Goal: Transaction & Acquisition: Purchase product/service

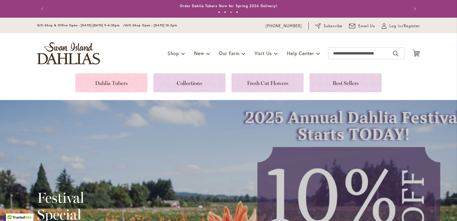
click at [120, 82] on link at bounding box center [111, 82] width 72 height 19
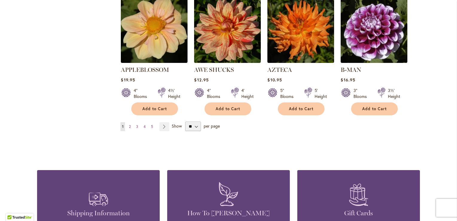
scroll to position [568, 0]
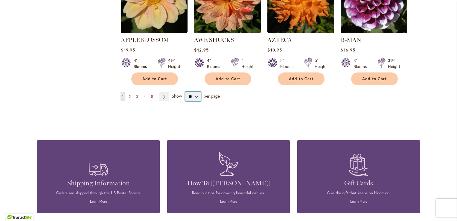
click at [194, 92] on select "** ** ** **" at bounding box center [193, 97] width 16 height 10
select select "**"
click at [185, 92] on select "** ** ** **" at bounding box center [193, 97] width 16 height 10
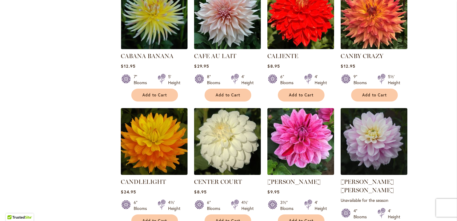
scroll to position [1981, 0]
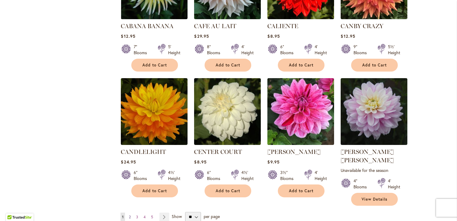
click at [129, 214] on span "2" at bounding box center [130, 216] width 2 height 4
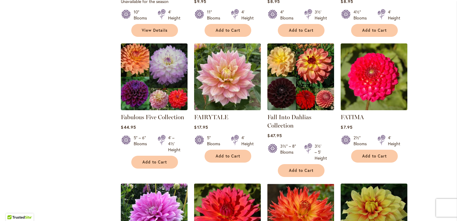
scroll to position [2094, 0]
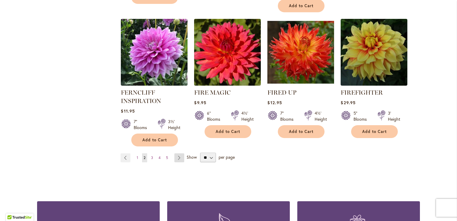
click at [177, 153] on link "Page Next" at bounding box center [179, 157] width 10 height 9
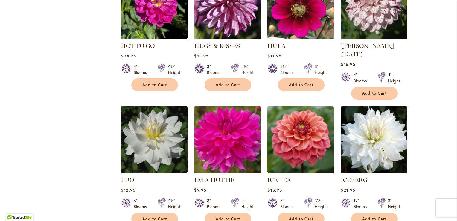
scroll to position [2011, 0]
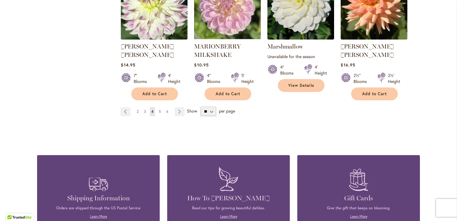
scroll to position [2041, 0]
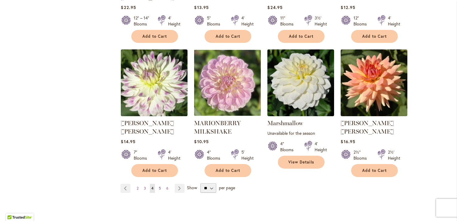
click at [159, 186] on span "5" at bounding box center [160, 188] width 2 height 4
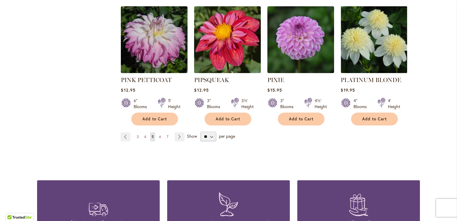
scroll to position [2100, 0]
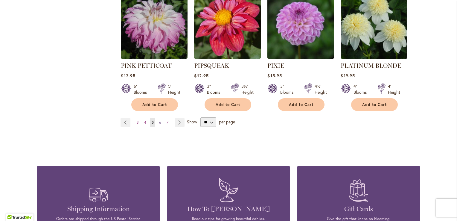
click at [159, 120] on span "6" at bounding box center [160, 122] width 2 height 4
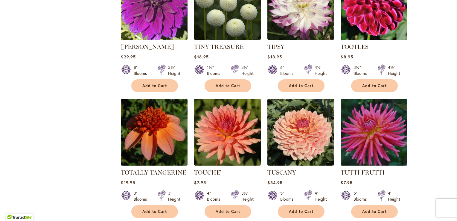
scroll to position [2094, 0]
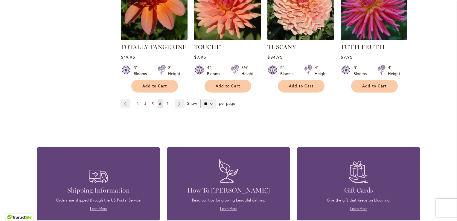
click at [167, 101] on span "7" at bounding box center [168, 103] width 2 height 4
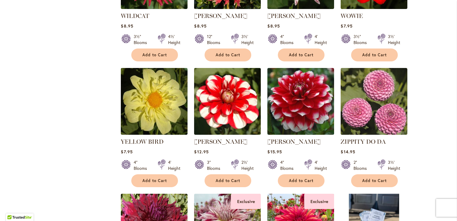
scroll to position [927, 0]
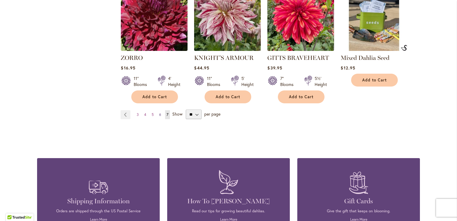
click at [159, 112] on span "6" at bounding box center [160, 114] width 2 height 4
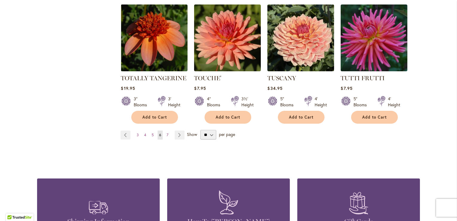
scroll to position [2064, 0]
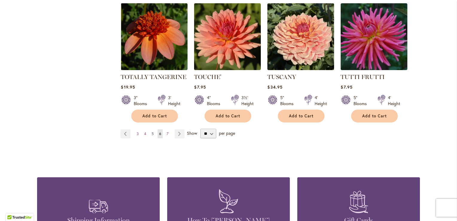
click at [152, 131] on span "5" at bounding box center [153, 133] width 2 height 4
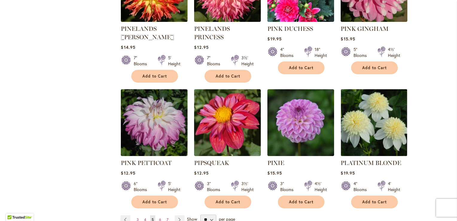
scroll to position [2004, 0]
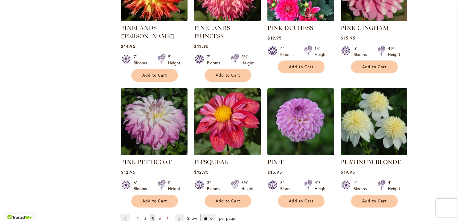
click at [143, 214] on link "Page 4" at bounding box center [145, 218] width 5 height 9
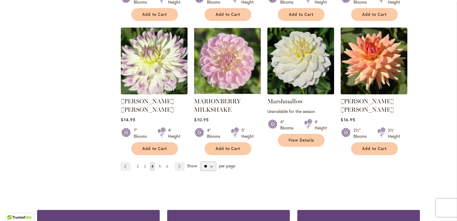
scroll to position [2064, 0]
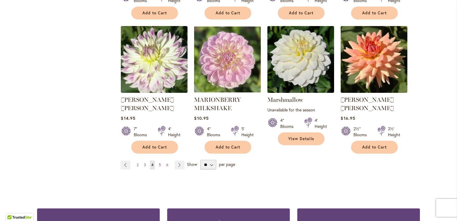
click at [144, 162] on span "3" at bounding box center [145, 164] width 2 height 4
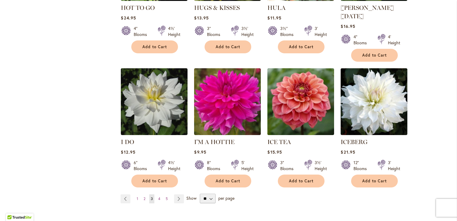
scroll to position [2064, 0]
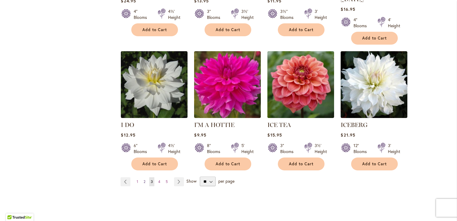
click at [144, 177] on link "Page 2" at bounding box center [144, 181] width 5 height 9
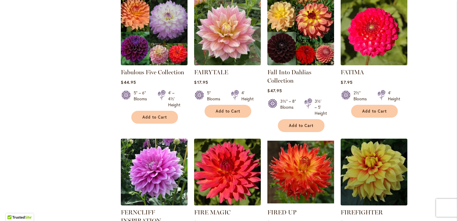
scroll to position [2094, 0]
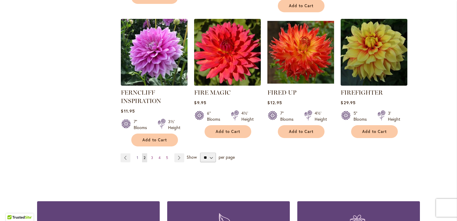
click at [136, 153] on link "Page 1" at bounding box center [137, 157] width 4 height 9
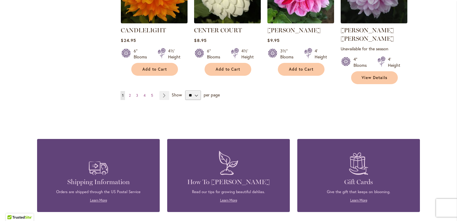
scroll to position [2064, 0]
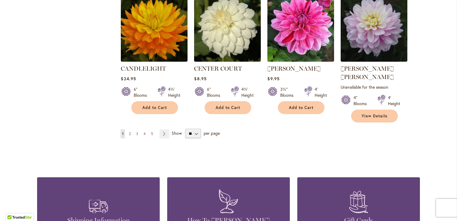
click at [129, 131] on span "2" at bounding box center [130, 133] width 2 height 4
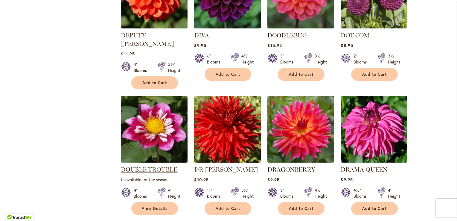
scroll to position [1376, 0]
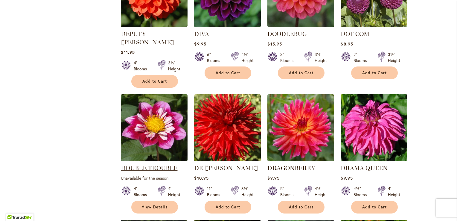
click at [142, 164] on link "DOUBLE TROUBLE" at bounding box center [149, 167] width 57 height 7
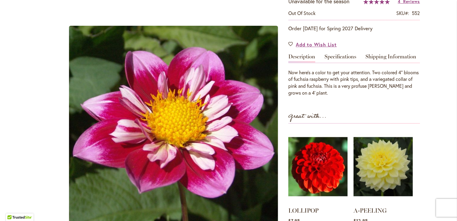
scroll to position [30, 0]
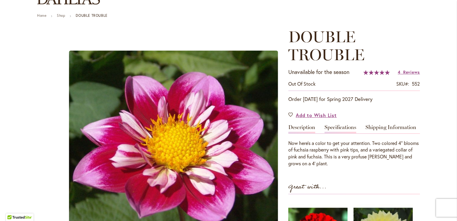
click at [340, 127] on link "Specifications" at bounding box center [341, 128] width 32 height 9
